Goal: Task Accomplishment & Management: Complete application form

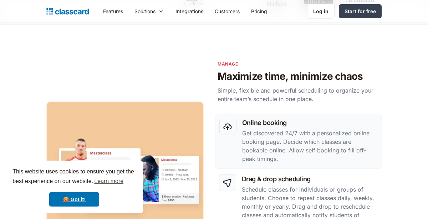
scroll to position [286, 0]
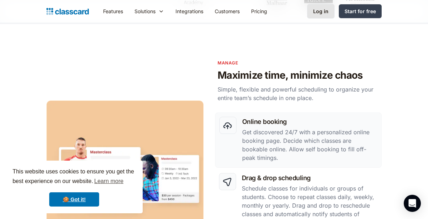
click at [324, 12] on div "Log in" at bounding box center [320, 10] width 15 height 7
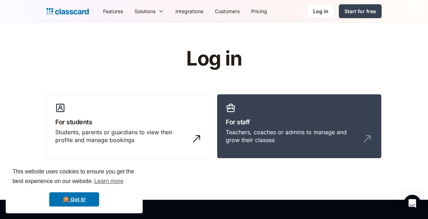
scroll to position [0, 0]
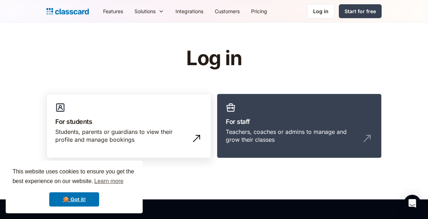
click at [203, 140] on link "For students Students, parents or guardians to view their profile and manage bo…" at bounding box center [128, 126] width 165 height 65
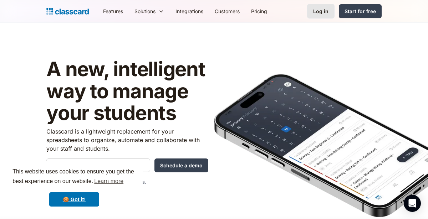
click at [324, 11] on div "Log in" at bounding box center [320, 10] width 15 height 7
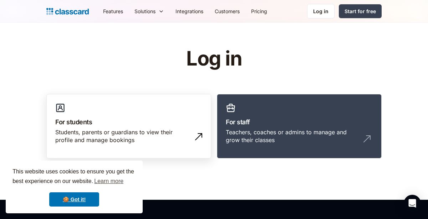
click at [202, 132] on img at bounding box center [198, 136] width 11 height 11
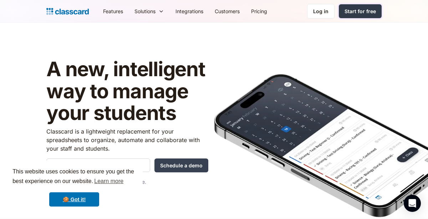
click at [367, 11] on div "Start for free" at bounding box center [359, 10] width 31 height 7
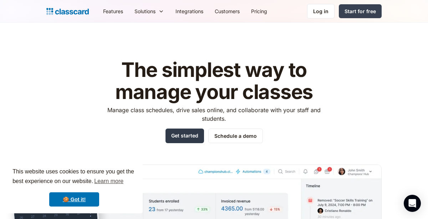
click at [188, 133] on link "Get started" at bounding box center [184, 136] width 38 height 15
